Goal: Find specific page/section

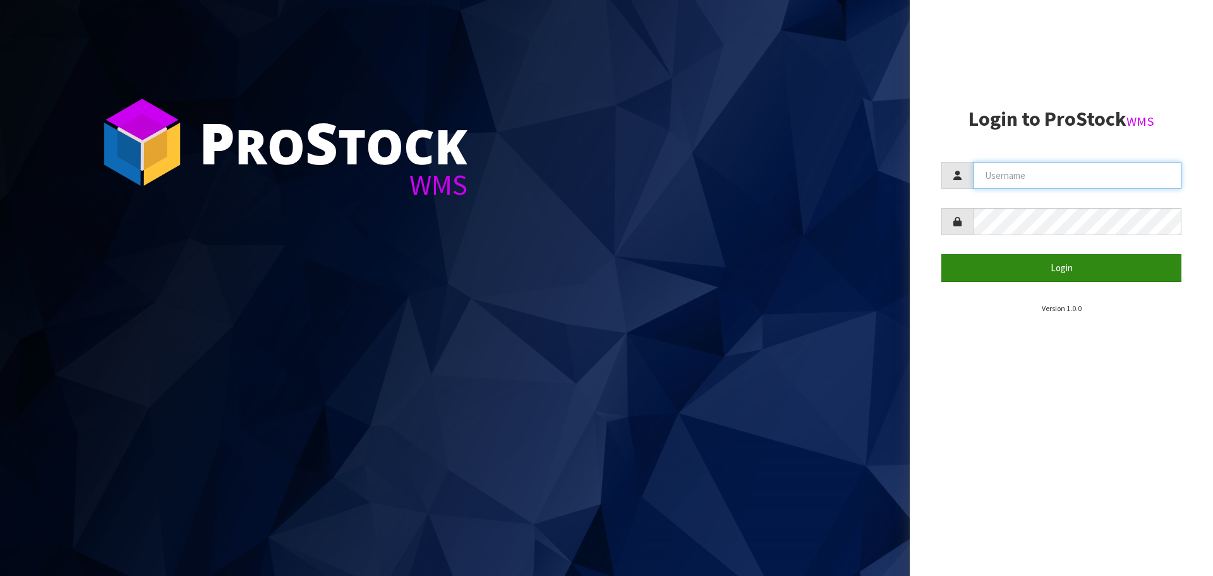
type input "[EMAIL_ADDRESS][DOMAIN_NAME]"
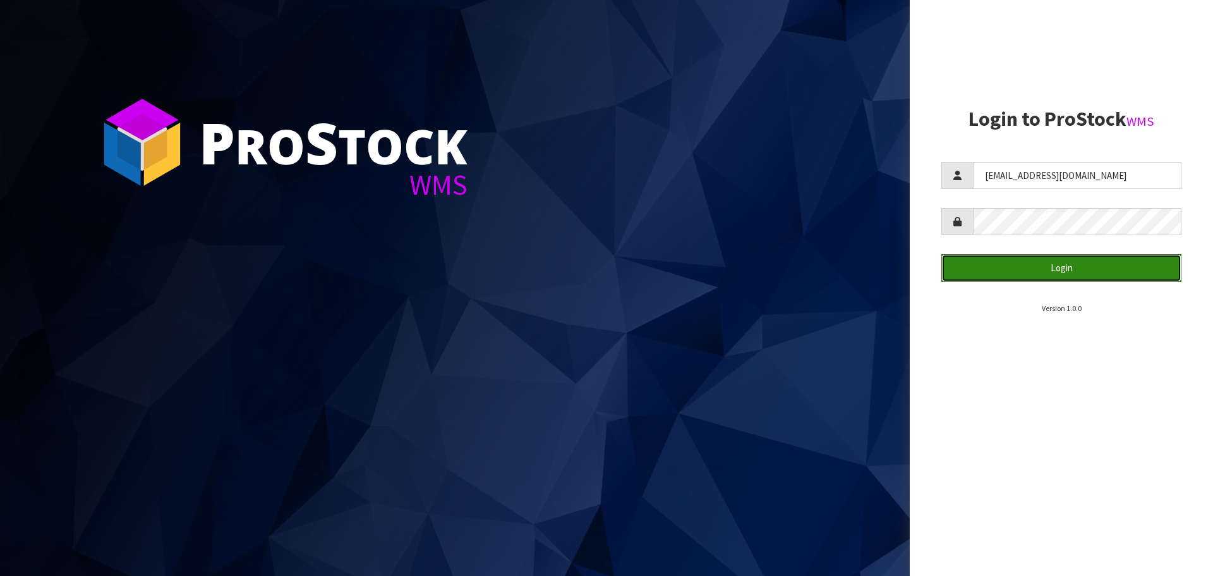
click at [1044, 266] on button "Login" at bounding box center [1062, 267] width 240 height 27
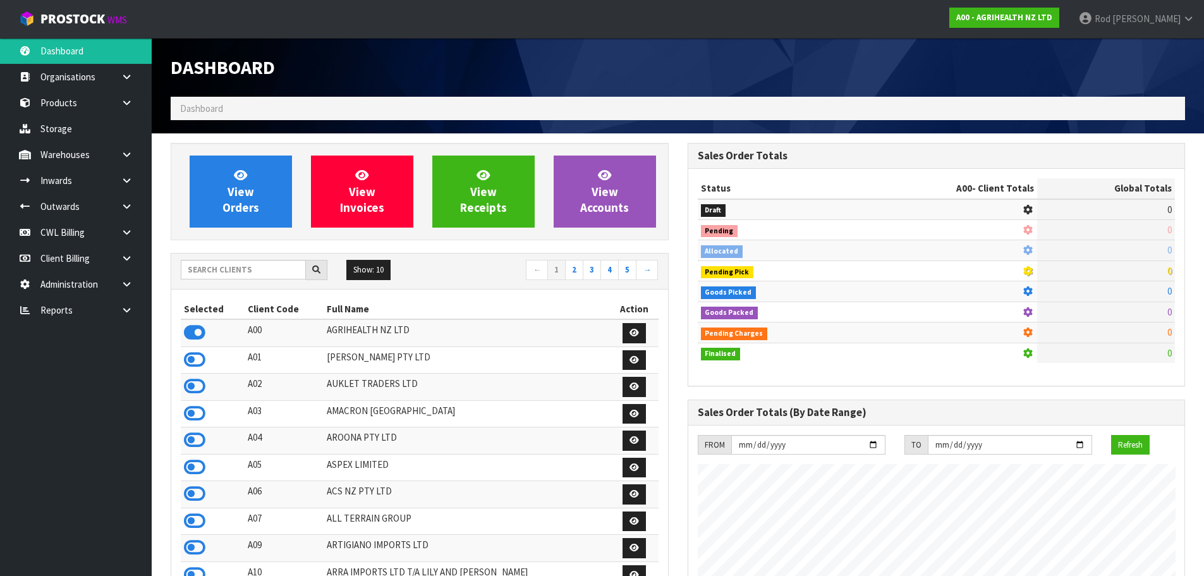
scroll to position [957, 516]
click at [120, 307] on link at bounding box center [131, 310] width 40 height 26
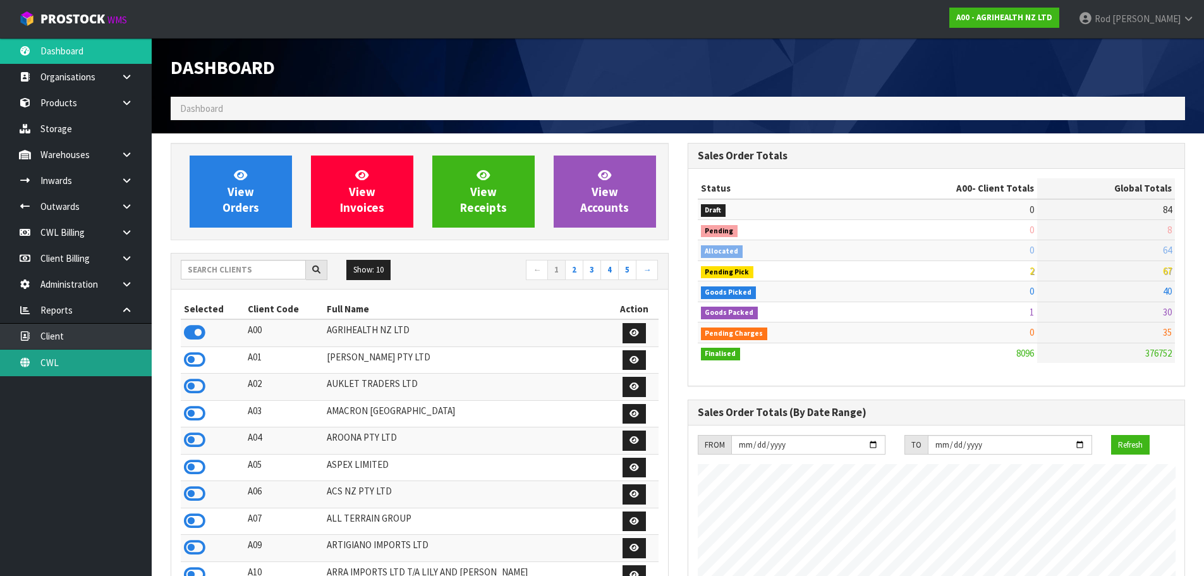
click at [58, 356] on link "CWL" at bounding box center [76, 362] width 152 height 26
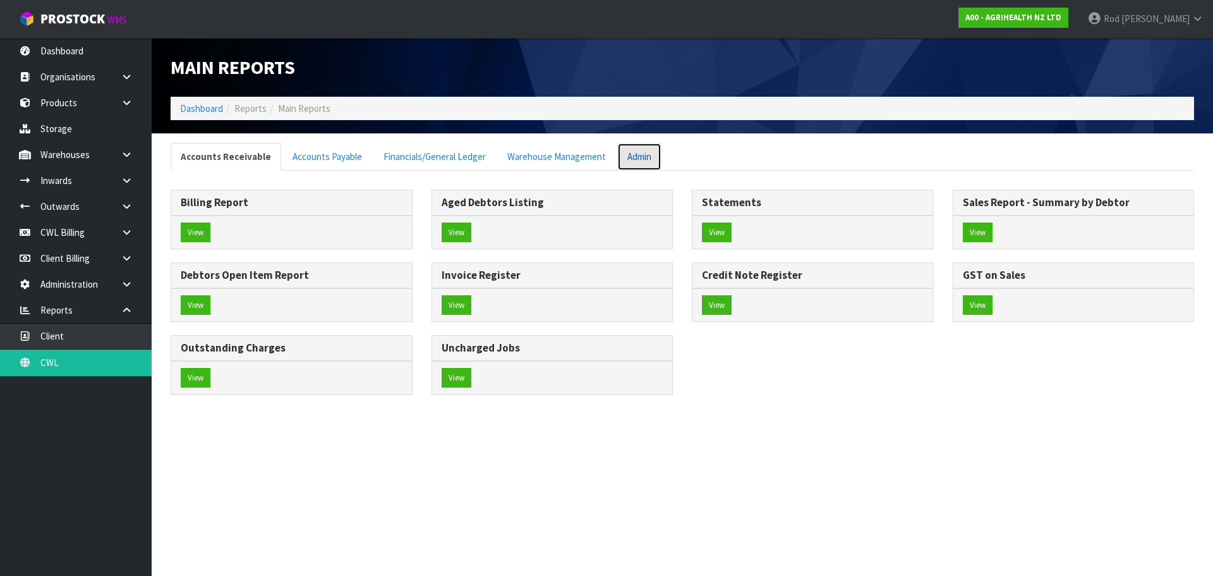
click at [628, 157] on link "Admin" at bounding box center [639, 156] width 44 height 27
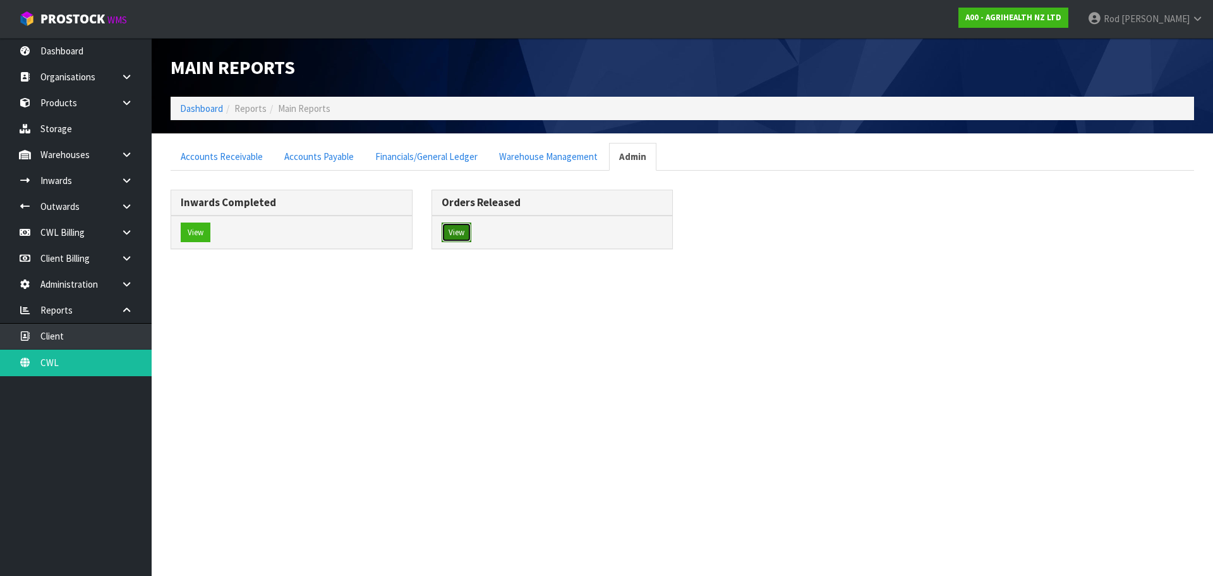
click at [458, 228] on button "View" at bounding box center [457, 232] width 30 height 20
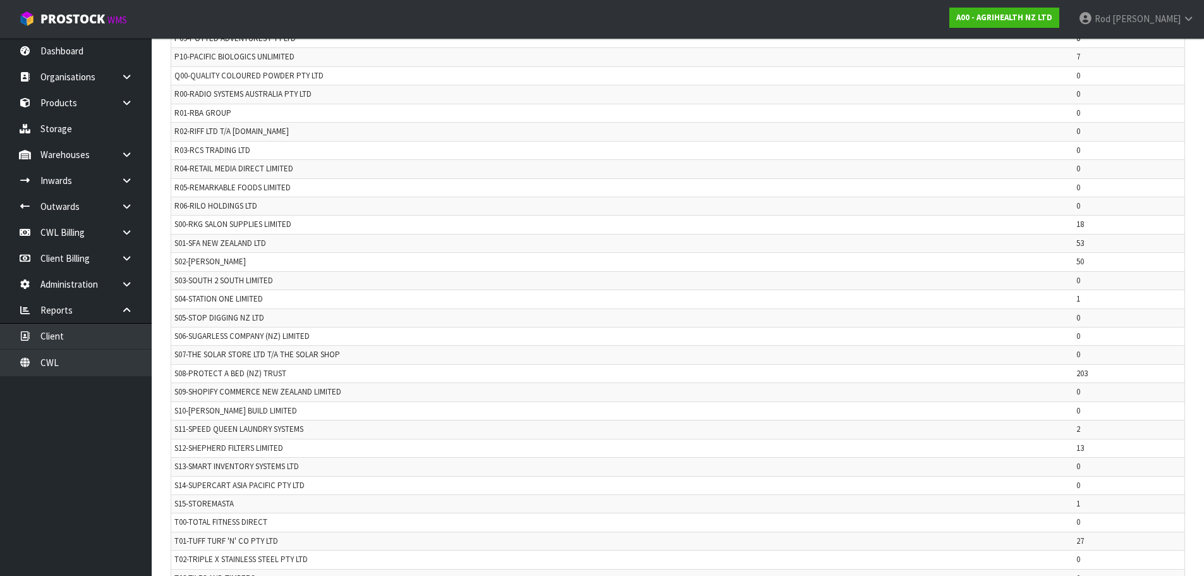
scroll to position [2533, 0]
